Goal: Information Seeking & Learning: Learn about a topic

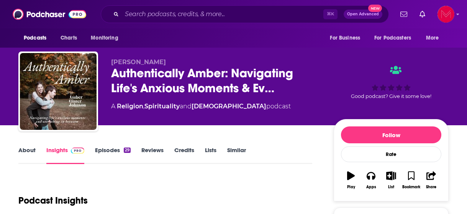
click at [145, 7] on div "⌘ K Open Advanced New" at bounding box center [245, 14] width 288 height 18
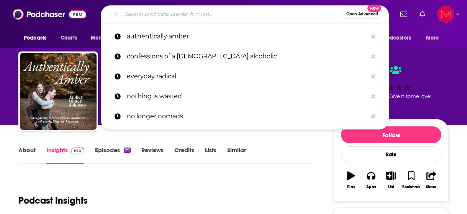
click at [144, 12] on input "Search podcasts, credits, & more..." at bounding box center [232, 14] width 221 height 12
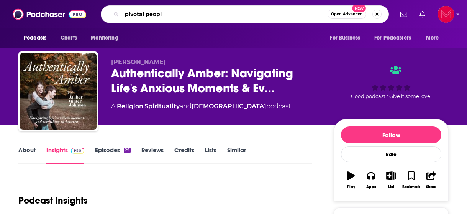
type input "pivotal people"
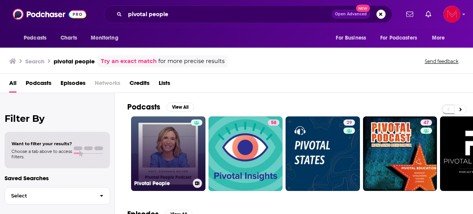
click at [183, 164] on link "Pivotal People" at bounding box center [168, 153] width 74 height 74
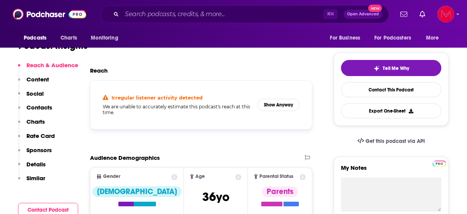
scroll to position [155, 0]
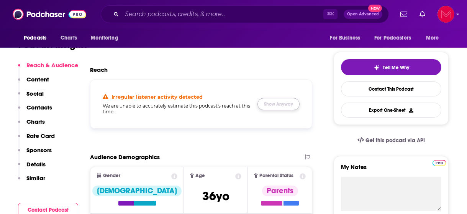
click at [277, 105] on button "Show Anyway" at bounding box center [279, 104] width 42 height 12
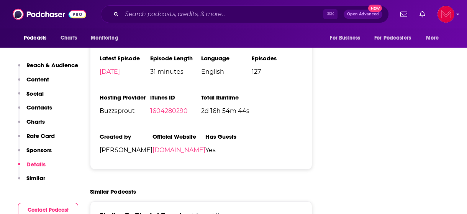
scroll to position [995, 0]
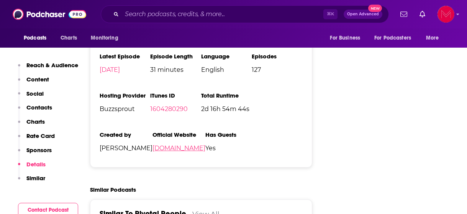
click at [153, 151] on link "[DOMAIN_NAME]" at bounding box center [179, 147] width 53 height 7
click at [174, 16] on input "Search podcasts, credits, & more..." at bounding box center [223, 14] width 202 height 12
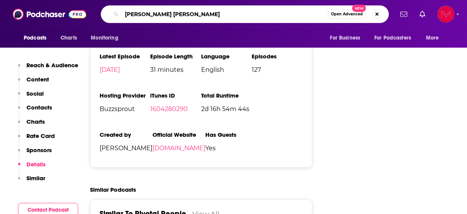
type input "[PERSON_NAME] [PERSON_NAME]"
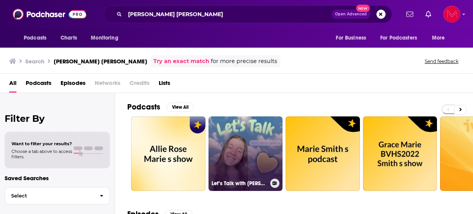
click at [241, 153] on link "Let’s Talk with [PERSON_NAME]" at bounding box center [246, 153] width 74 height 74
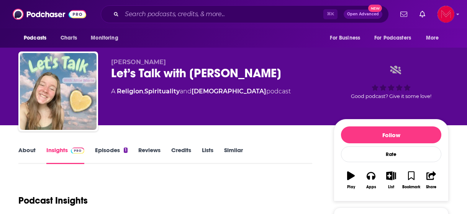
click at [30, 151] on link "About" at bounding box center [26, 155] width 17 height 18
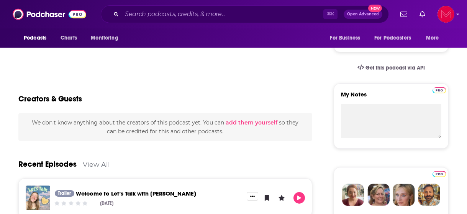
scroll to position [238, 0]
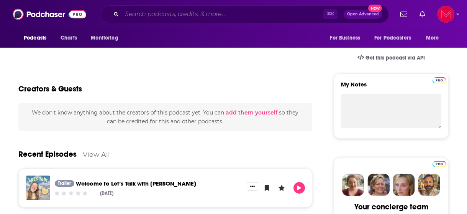
click at [191, 17] on input "Search podcasts, credits, & more..." at bounding box center [223, 14] width 202 height 12
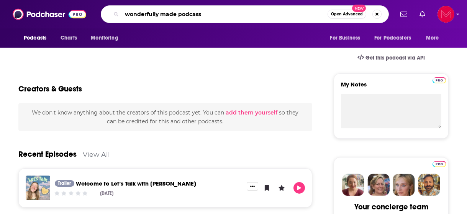
type input "wonderfully made podcasst"
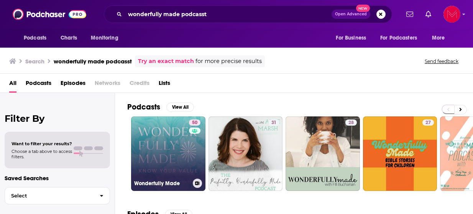
click at [164, 162] on link "50 Wonderfully Made" at bounding box center [168, 153] width 74 height 74
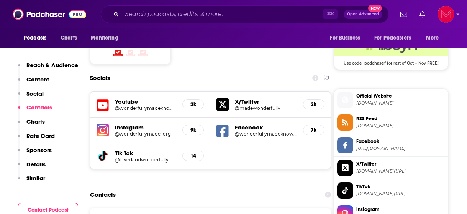
scroll to position [629, 0]
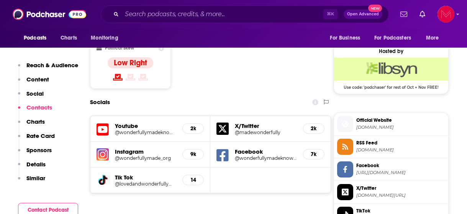
scroll to position [607, 0]
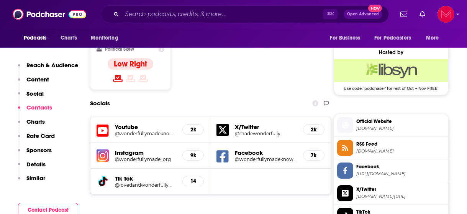
click at [378, 126] on span "wonderfullymade.org" at bounding box center [401, 128] width 89 height 6
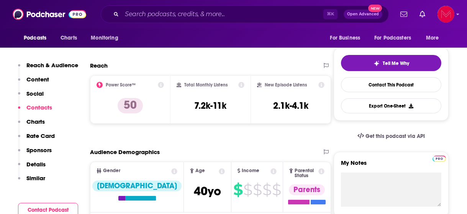
scroll to position [0, 0]
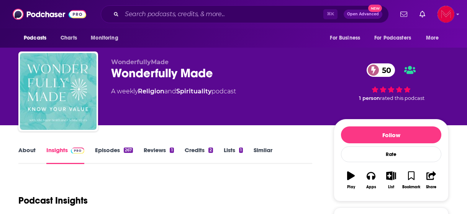
click at [28, 155] on link "About" at bounding box center [26, 155] width 17 height 18
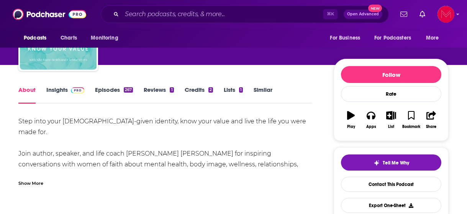
scroll to position [66, 0]
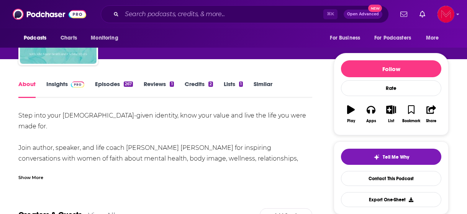
click at [30, 176] on div "Show More" at bounding box center [30, 176] width 25 height 7
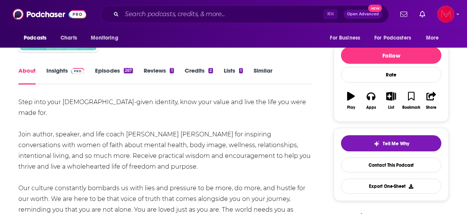
scroll to position [80, 0]
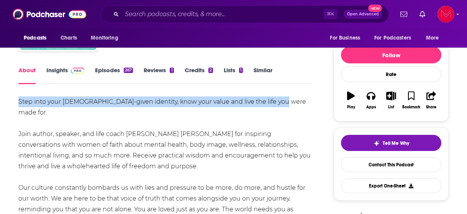
drag, startPoint x: 285, startPoint y: 102, endPoint x: 16, endPoint y: 98, distance: 268.5
copy div "Step into your [DEMOGRAPHIC_DATA]-given identity, know your value and live the …"
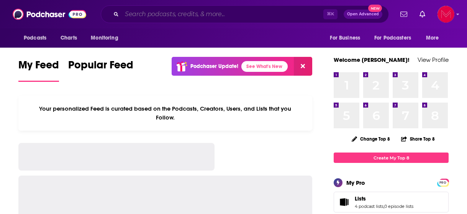
click at [158, 12] on input "Search podcasts, credits, & more..." at bounding box center [223, 14] width 202 height 12
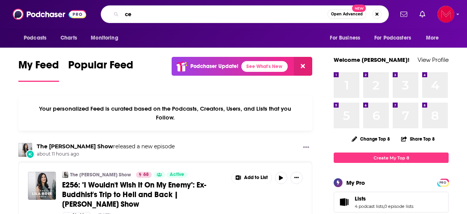
type input "c"
type input "decamillionaire"
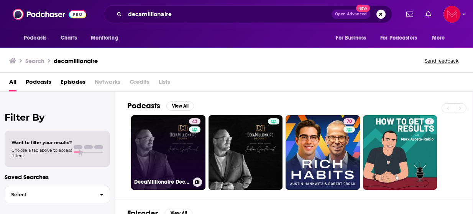
click at [180, 164] on link "43 DecaMillionaire Decoded" at bounding box center [168, 152] width 74 height 74
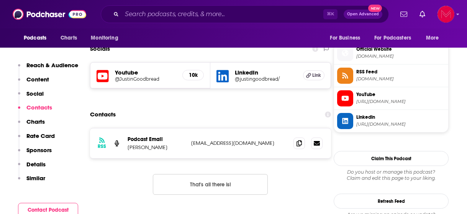
scroll to position [680, 0]
click at [348, 123] on icon at bounding box center [345, 120] width 6 height 6
